Goal: Task Accomplishment & Management: Use online tool/utility

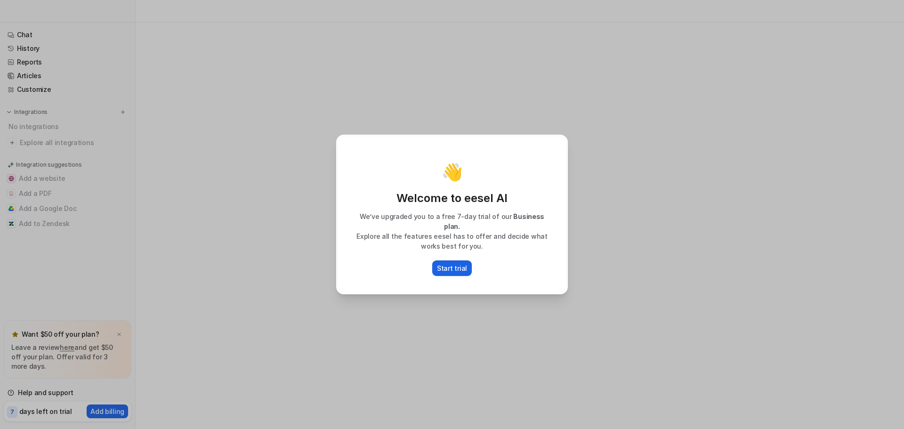
click at [442, 263] on p "Start trial" at bounding box center [452, 268] width 30 height 10
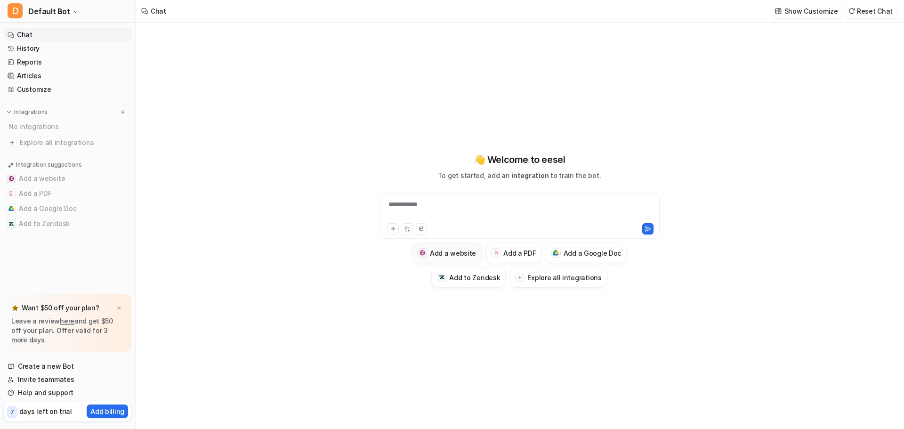
type textarea "**********"
click at [120, 308] on img at bounding box center [119, 308] width 6 height 6
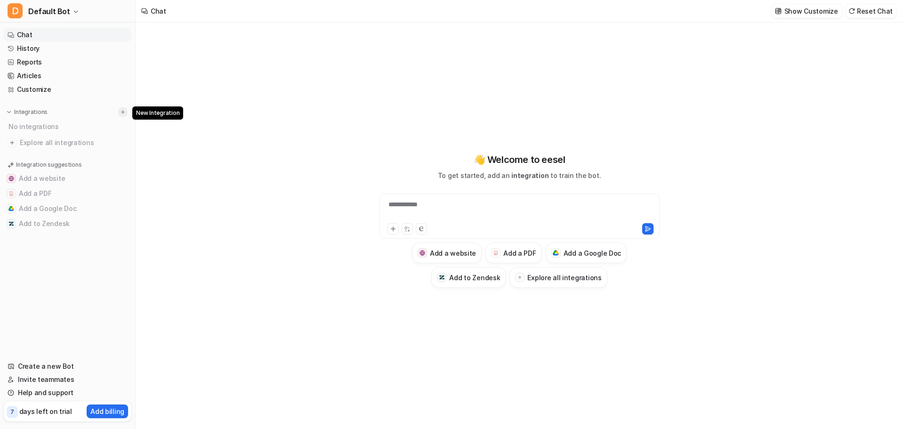
click at [122, 112] on img at bounding box center [123, 112] width 7 height 7
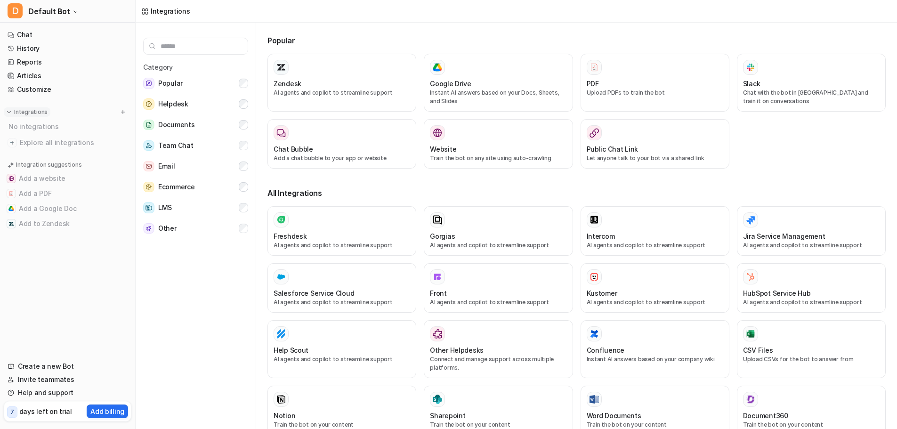
click at [36, 111] on p "Integrations" at bounding box center [30, 112] width 33 height 8
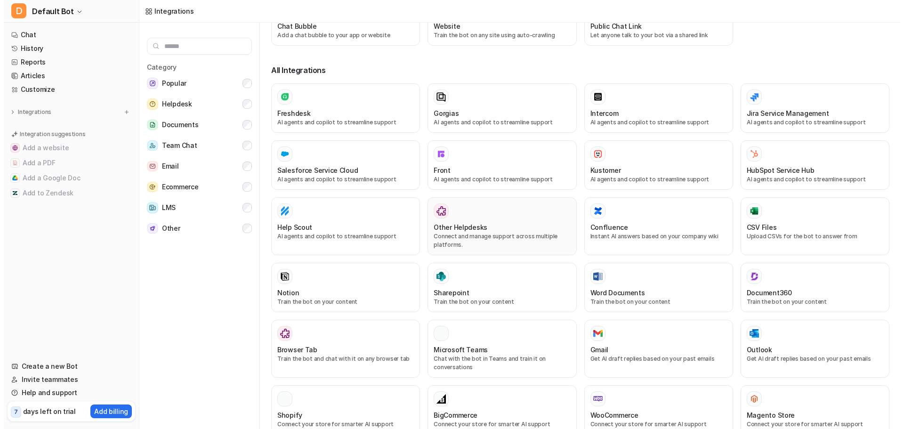
scroll to position [141, 0]
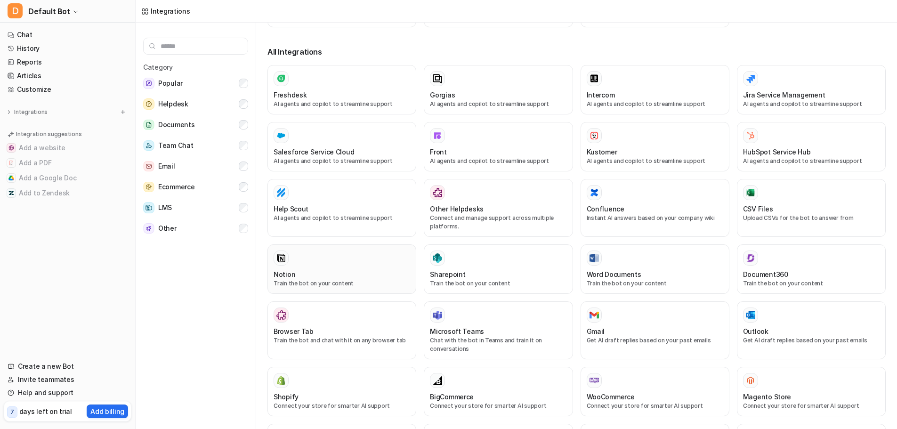
click at [357, 261] on div at bounding box center [342, 258] width 137 height 15
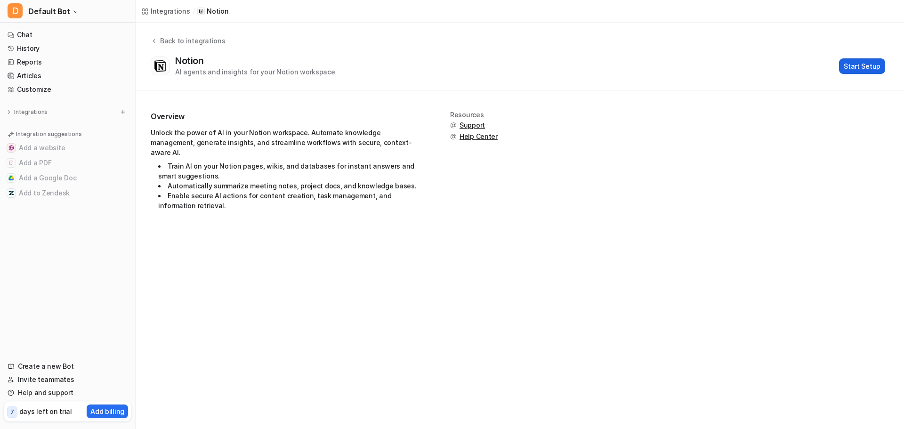
click at [866, 65] on button "Start Setup" at bounding box center [862, 66] width 46 height 16
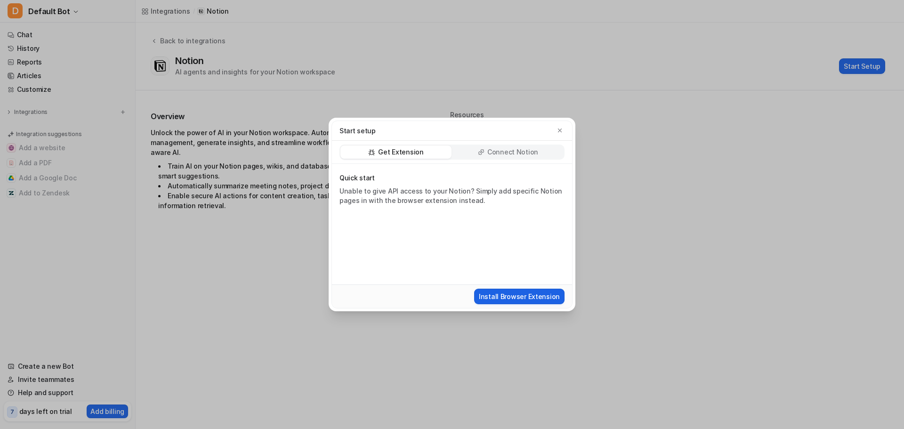
click at [520, 293] on button "Install Browser Extension" at bounding box center [519, 297] width 90 height 16
click at [521, 152] on p "Connect Notion" at bounding box center [512, 151] width 51 height 9
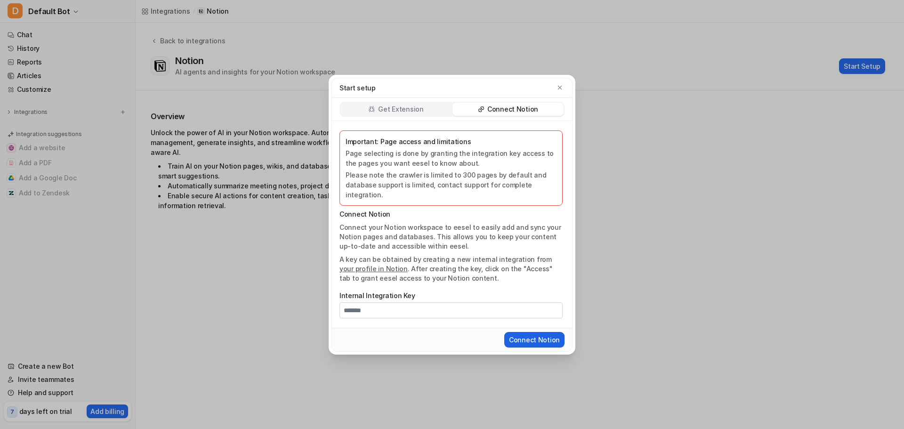
click at [524, 335] on button "Connect Notion" at bounding box center [534, 340] width 60 height 16
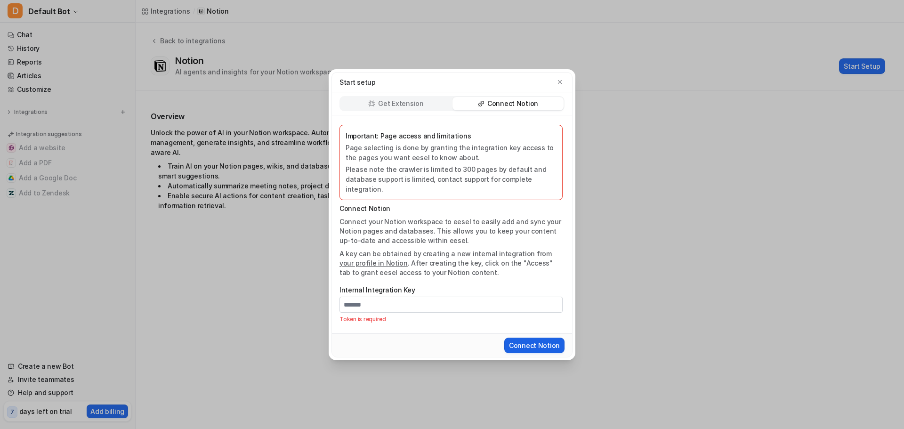
click at [535, 340] on button "Connect Notion" at bounding box center [534, 346] width 60 height 16
click at [406, 299] on input "Internal Integration Key" at bounding box center [451, 305] width 223 height 16
drag, startPoint x: 400, startPoint y: 299, endPoint x: 330, endPoint y: 298, distance: 70.7
click at [330, 298] on div "Start setup Get Extension Connect Notion Important: Page access and limitations…" at bounding box center [452, 214] width 247 height 291
paste input "**********"
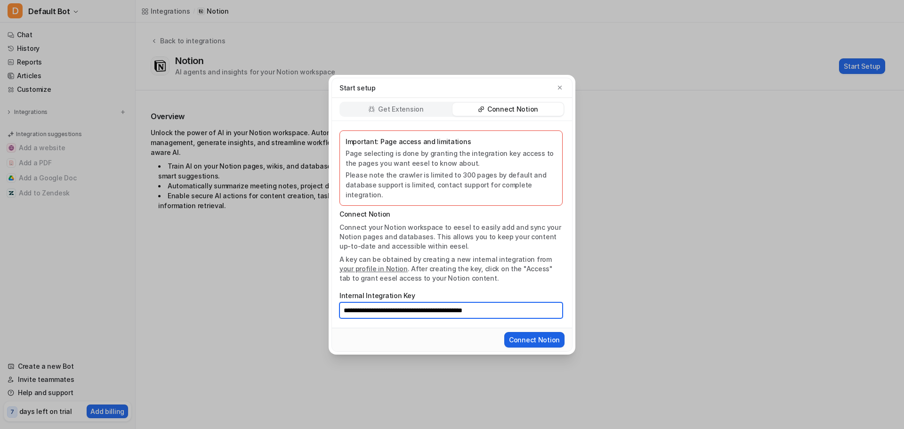
type input "**********"
click at [544, 336] on button "Connect Notion" at bounding box center [534, 340] width 60 height 16
